Goal: Download file/media

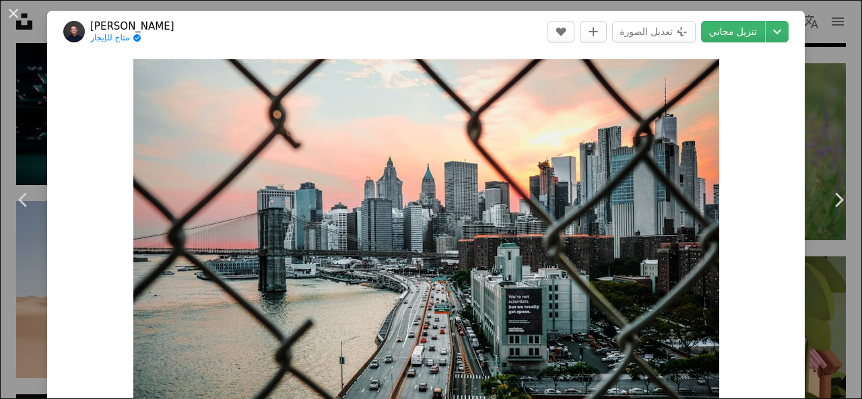
scroll to position [1296, 0]
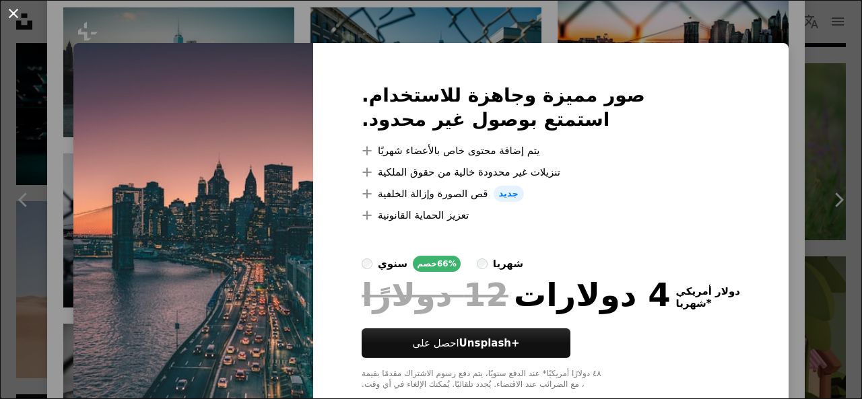
click at [15, 21] on button "An X shape" at bounding box center [13, 13] width 16 height 16
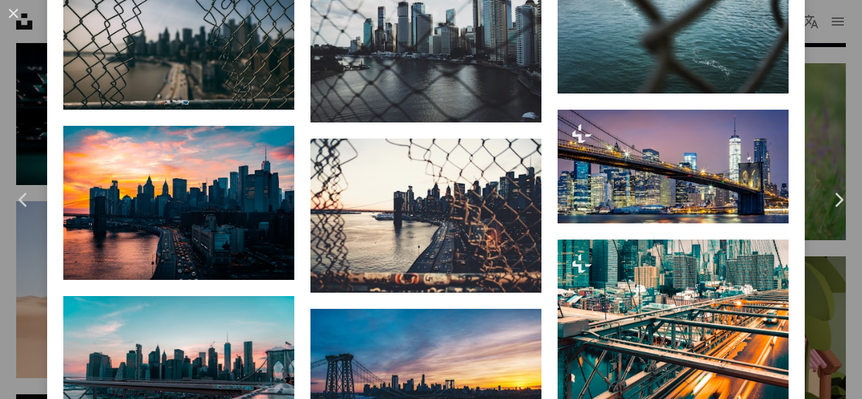
scroll to position [1986, 0]
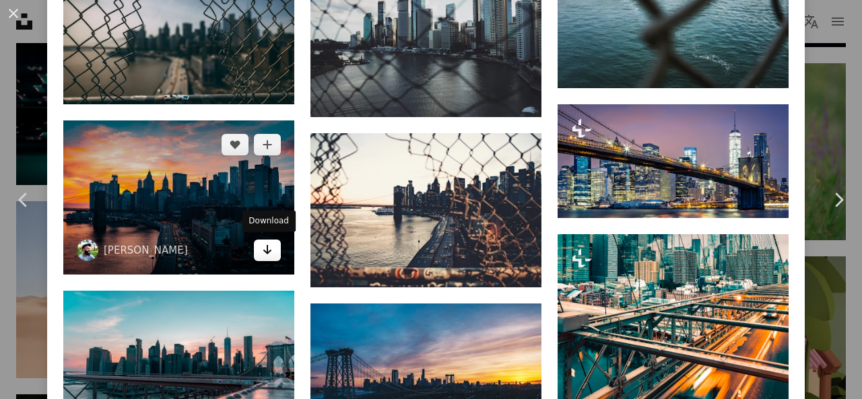
click at [271, 254] on icon "Arrow pointing down" at bounding box center [267, 250] width 11 height 16
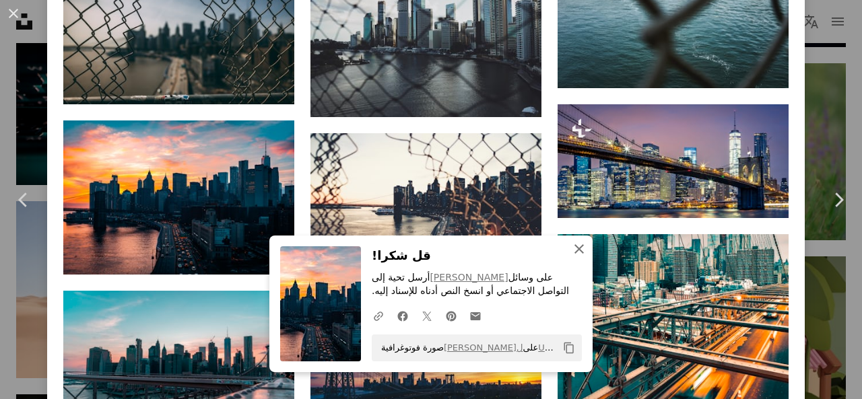
click at [576, 253] on icon "button" at bounding box center [578, 248] width 9 height 9
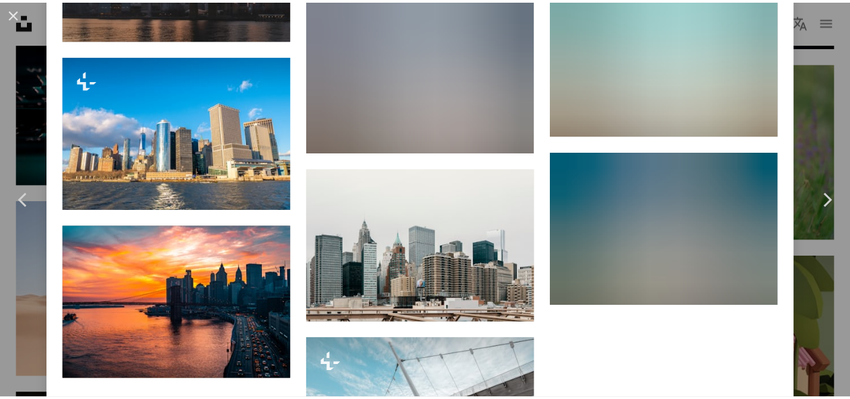
scroll to position [8914, 0]
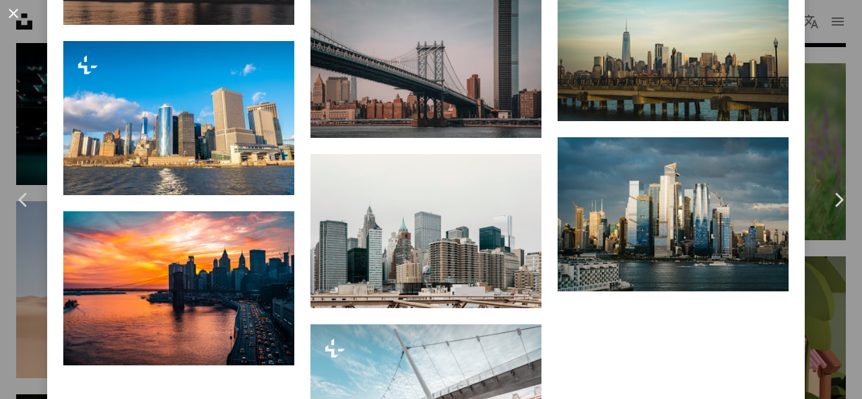
click at [19, 22] on button "An X shape" at bounding box center [13, 13] width 16 height 16
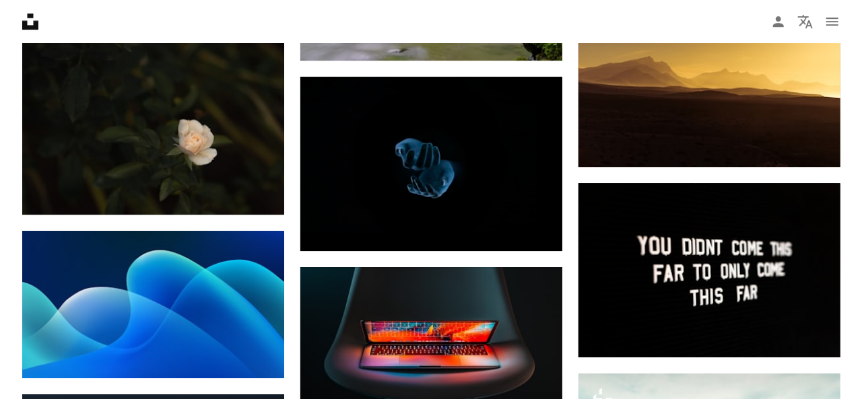
scroll to position [12209, 0]
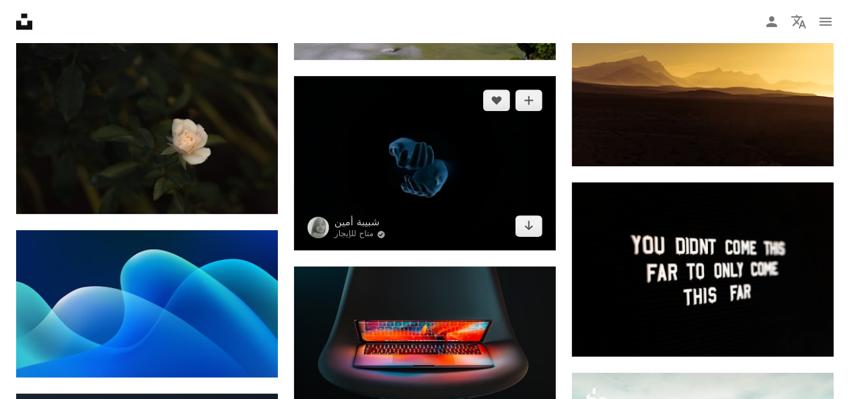
click at [434, 184] on img at bounding box center [425, 163] width 262 height 175
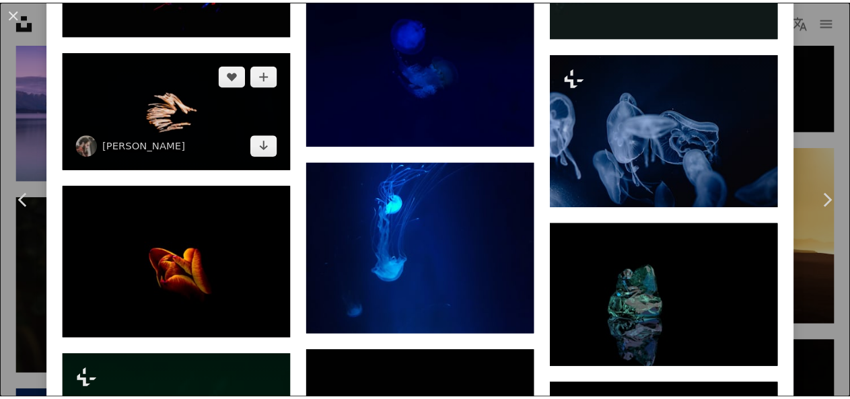
scroll to position [1806, 0]
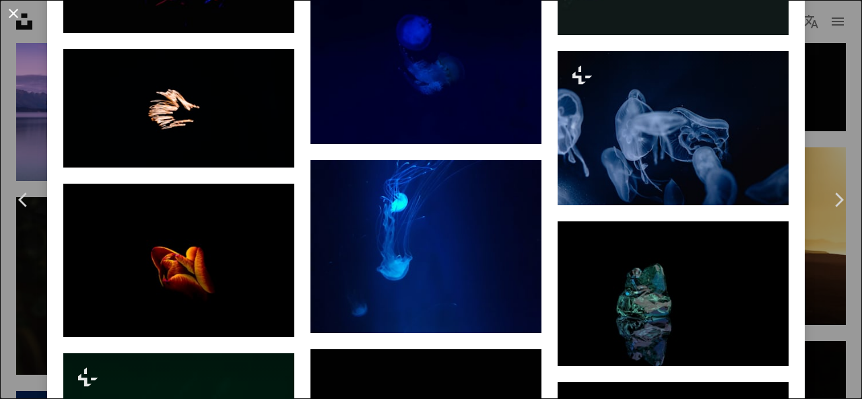
click at [13, 14] on button "An X shape" at bounding box center [13, 13] width 16 height 16
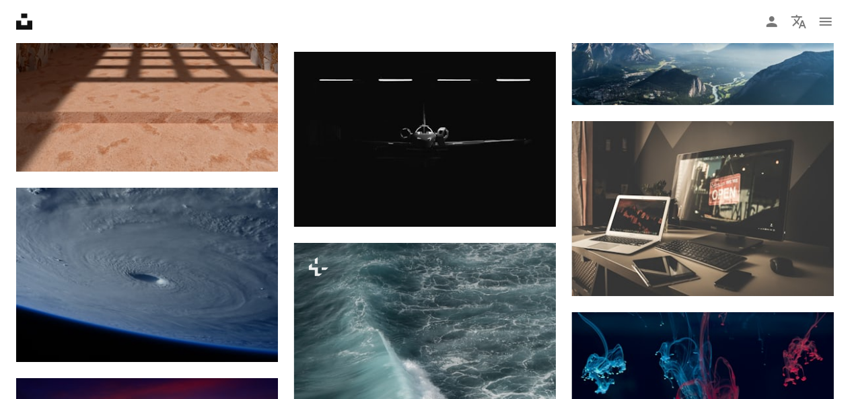
scroll to position [17528, 0]
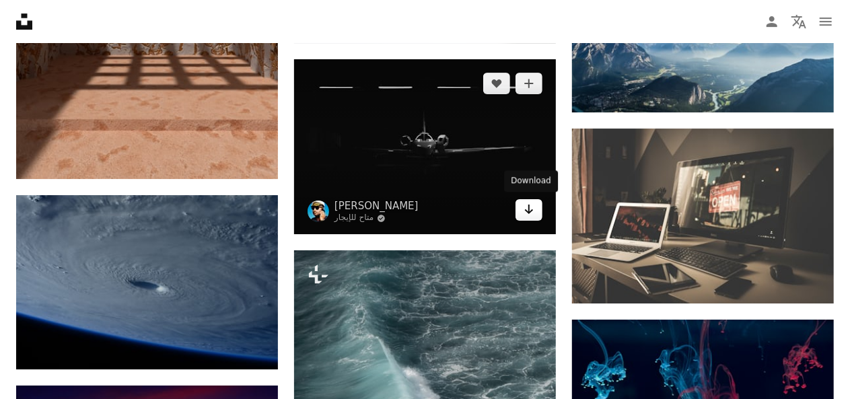
click at [527, 213] on icon "Arrow pointing down" at bounding box center [529, 209] width 11 height 16
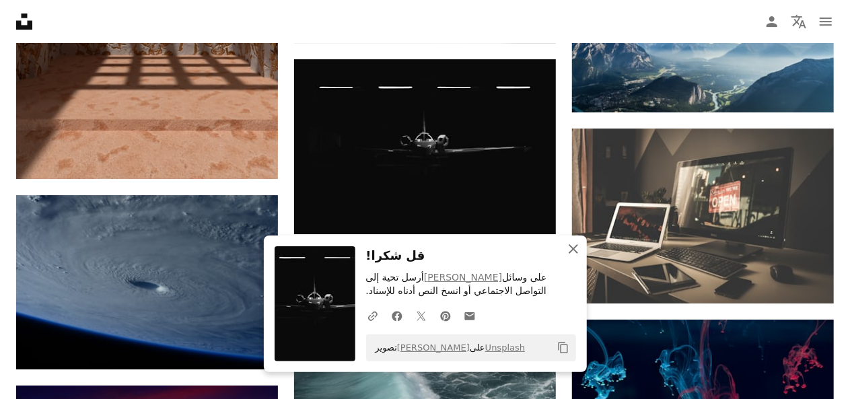
click at [574, 246] on icon "An X shape" at bounding box center [574, 249] width 16 height 16
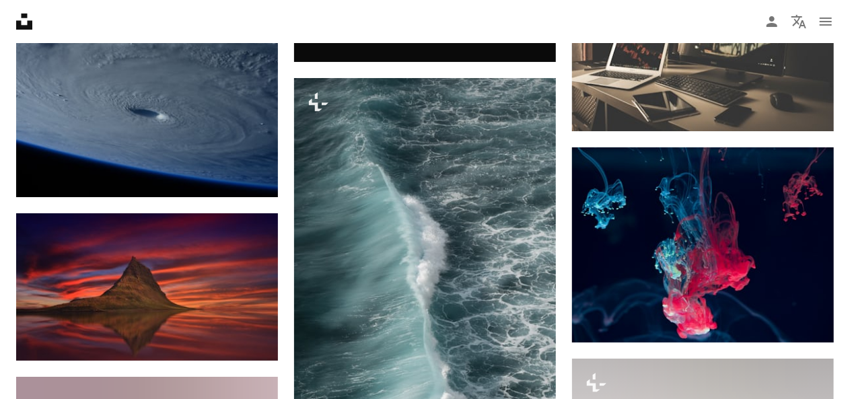
scroll to position [17701, 0]
